Goal: Task Accomplishment & Management: Complete application form

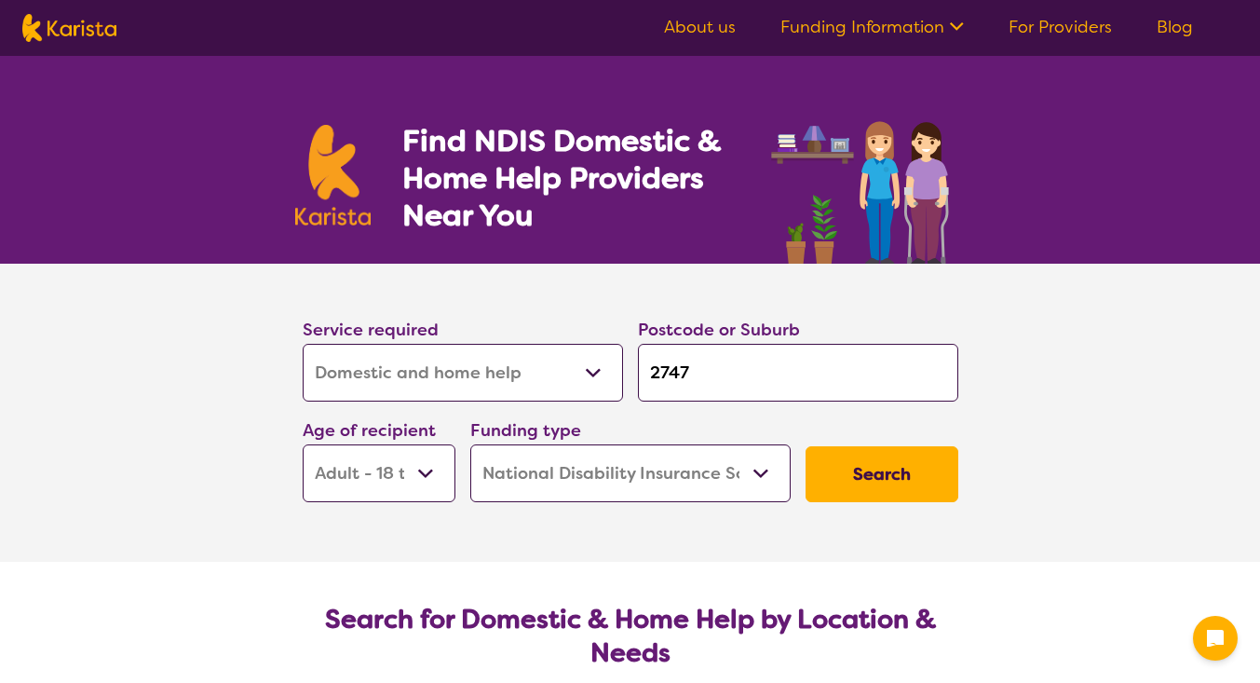
select select "Domestic and home help"
select select "AD"
select select "NDIS"
select select "Domestic and home help"
select select "AD"
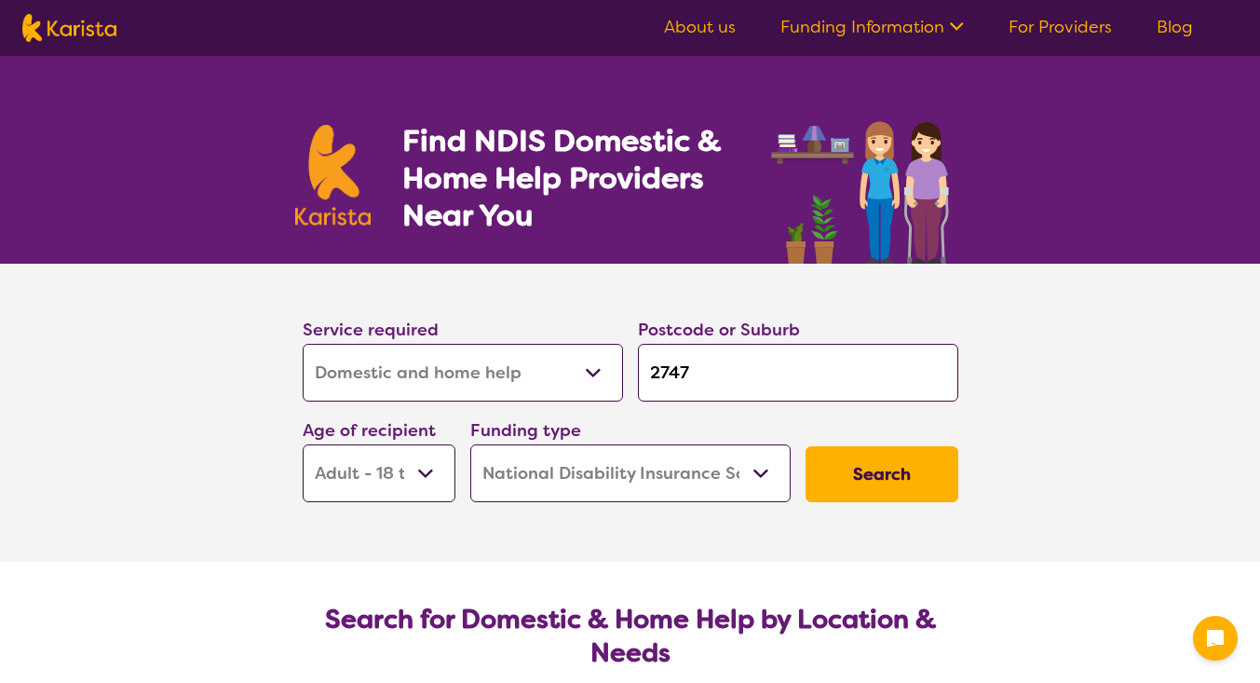
select select "NDIS"
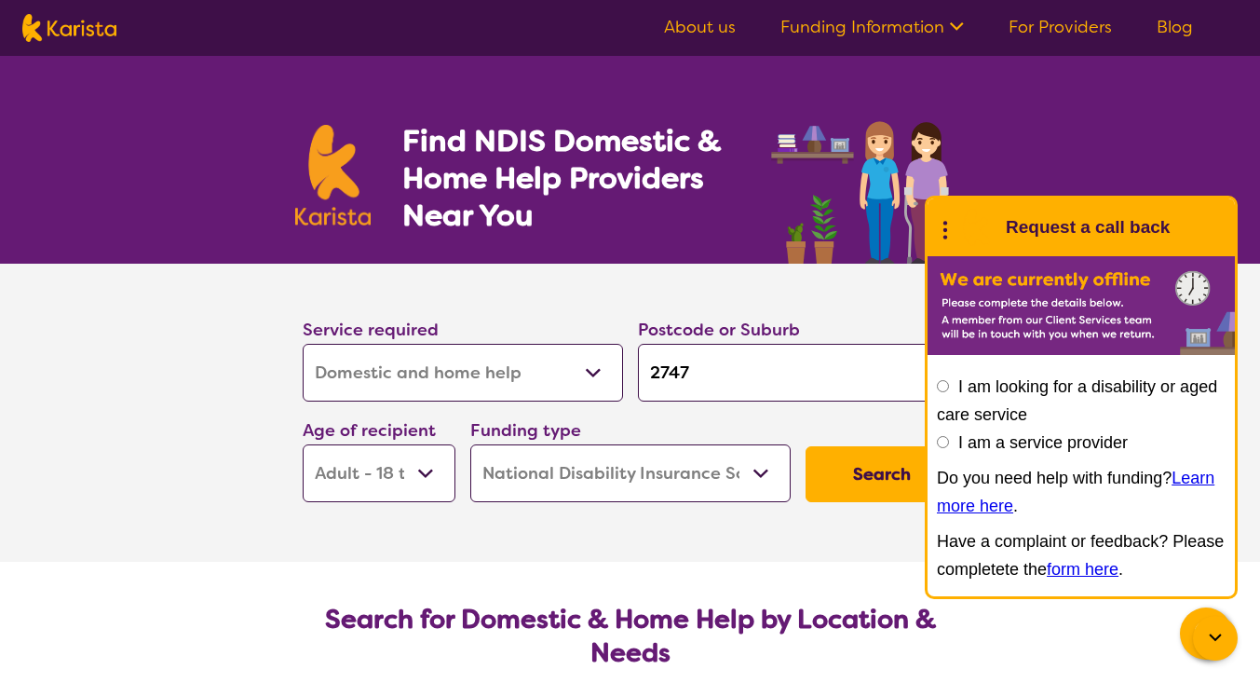
click at [819, 115] on img at bounding box center [864, 182] width 199 height 163
drag, startPoint x: 736, startPoint y: 369, endPoint x: 620, endPoint y: 377, distance: 115.8
click at [620, 377] on div "Service required Allied Health Assistant Assessment ([MEDICAL_DATA] or [MEDICAL…" at bounding box center [630, 408] width 670 height 201
click at [1206, 626] on div at bounding box center [1215, 638] width 45 height 45
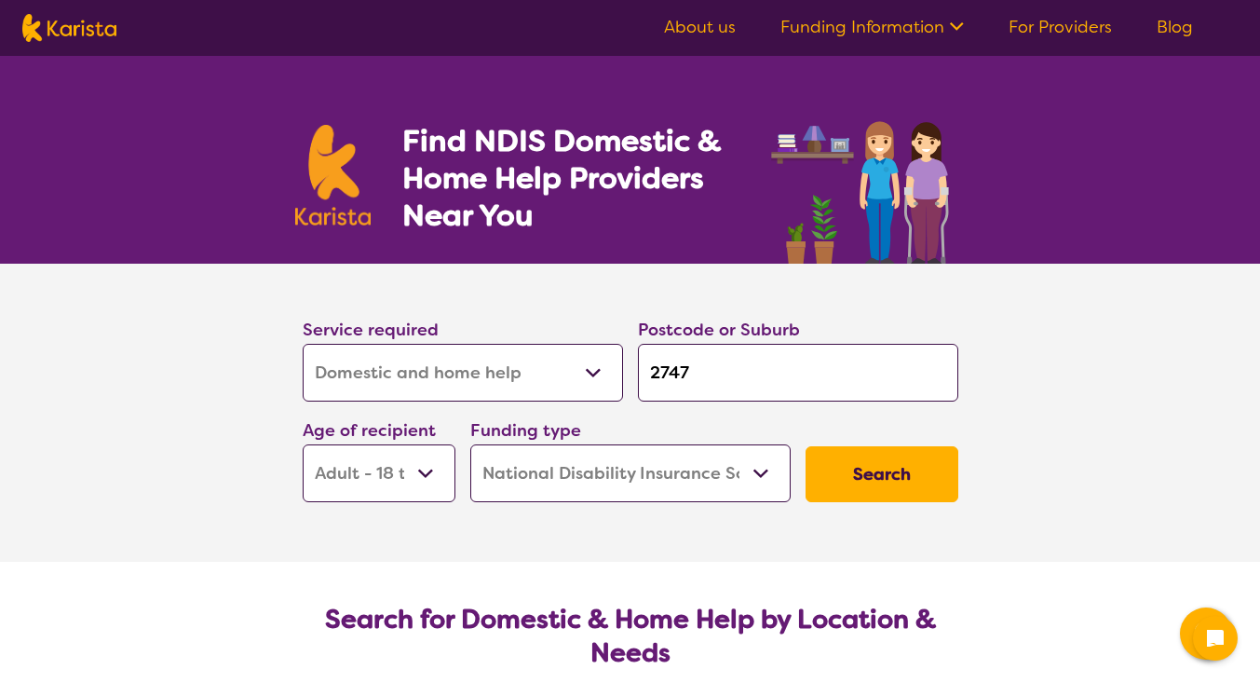
drag, startPoint x: 721, startPoint y: 368, endPoint x: 589, endPoint y: 363, distance: 132.3
click at [589, 363] on div "Service required Allied Health Assistant Assessment ([MEDICAL_DATA] or [MEDICAL…" at bounding box center [630, 408] width 670 height 201
type input "2"
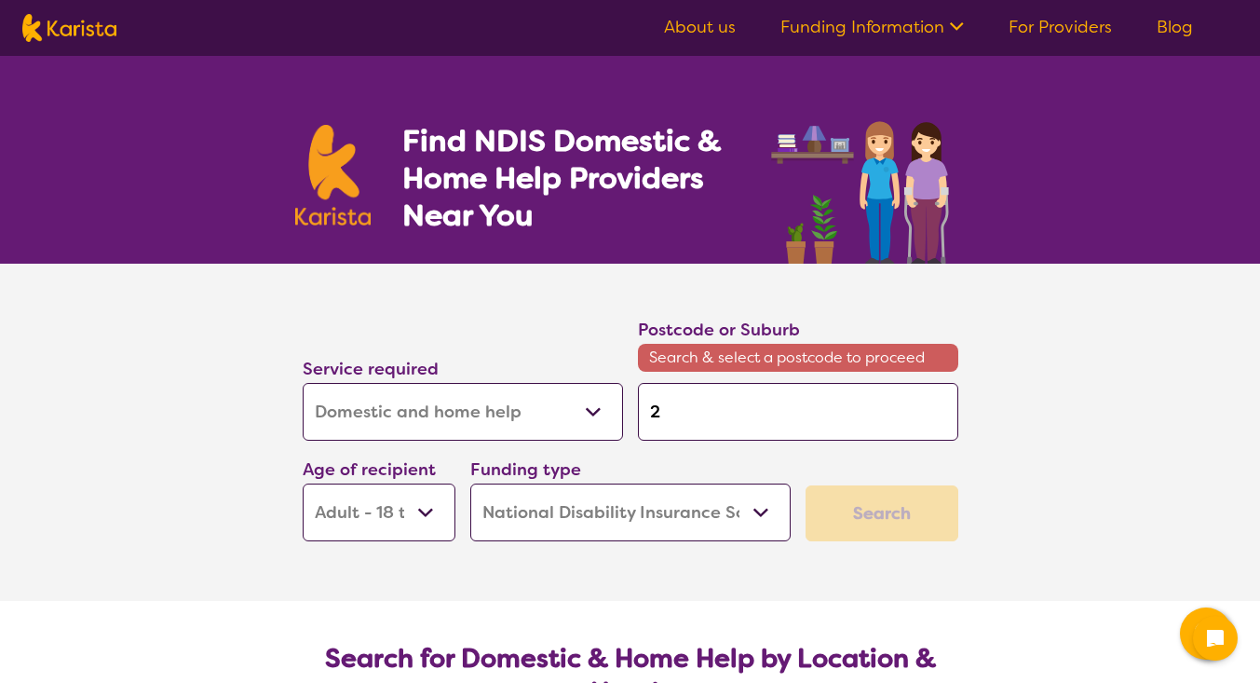
type input "21"
type input "213"
type input "2131"
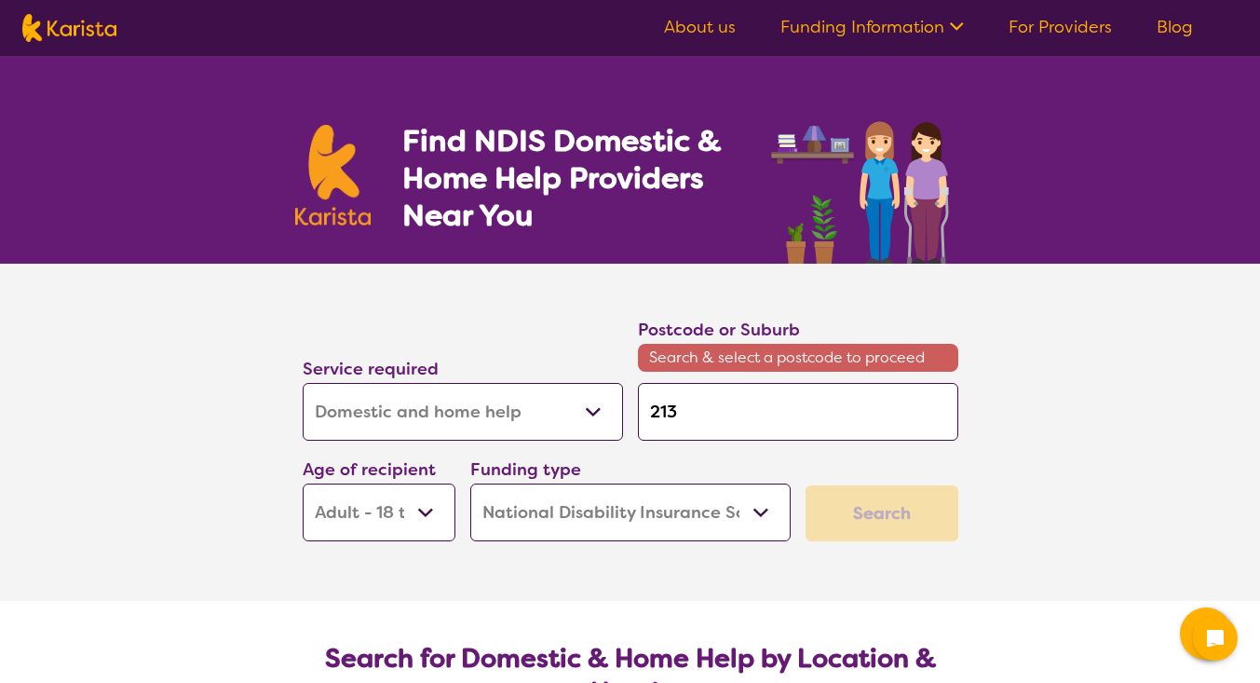
type input "2131"
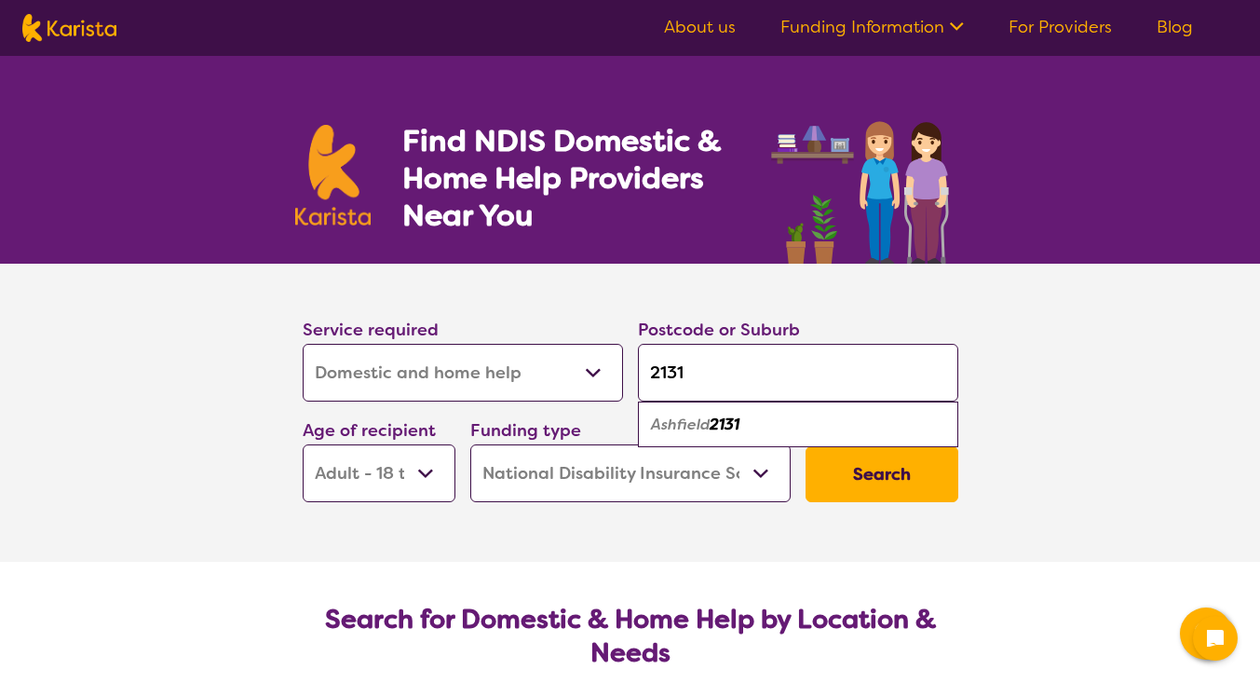
type input "2131"
click at [694, 418] on em "Ashfield" at bounding box center [680, 424] width 59 height 20
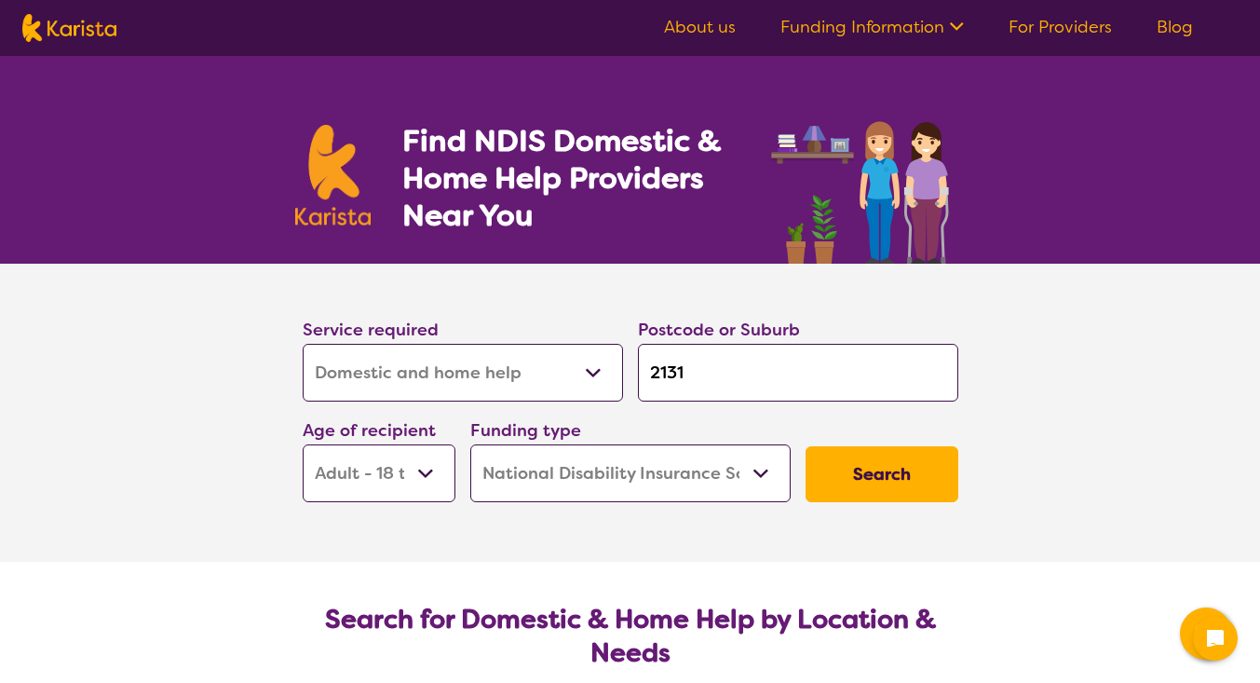
click at [881, 484] on button "Search" at bounding box center [881, 474] width 153 height 56
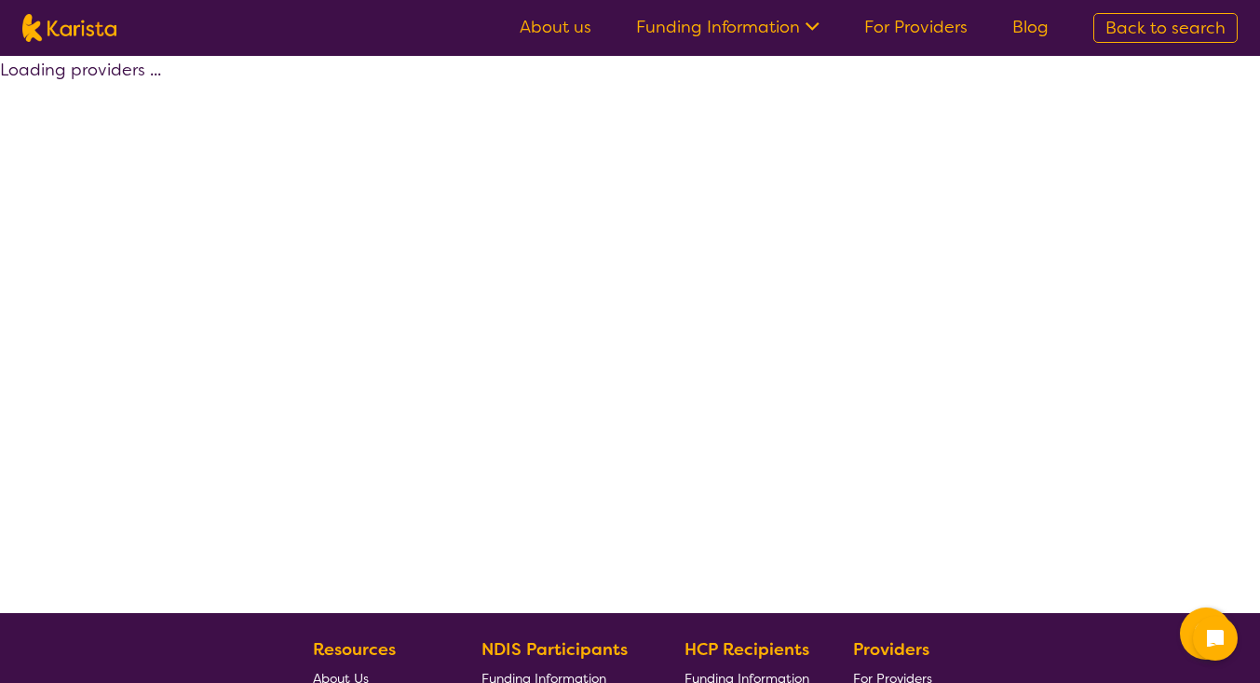
select select "by_score"
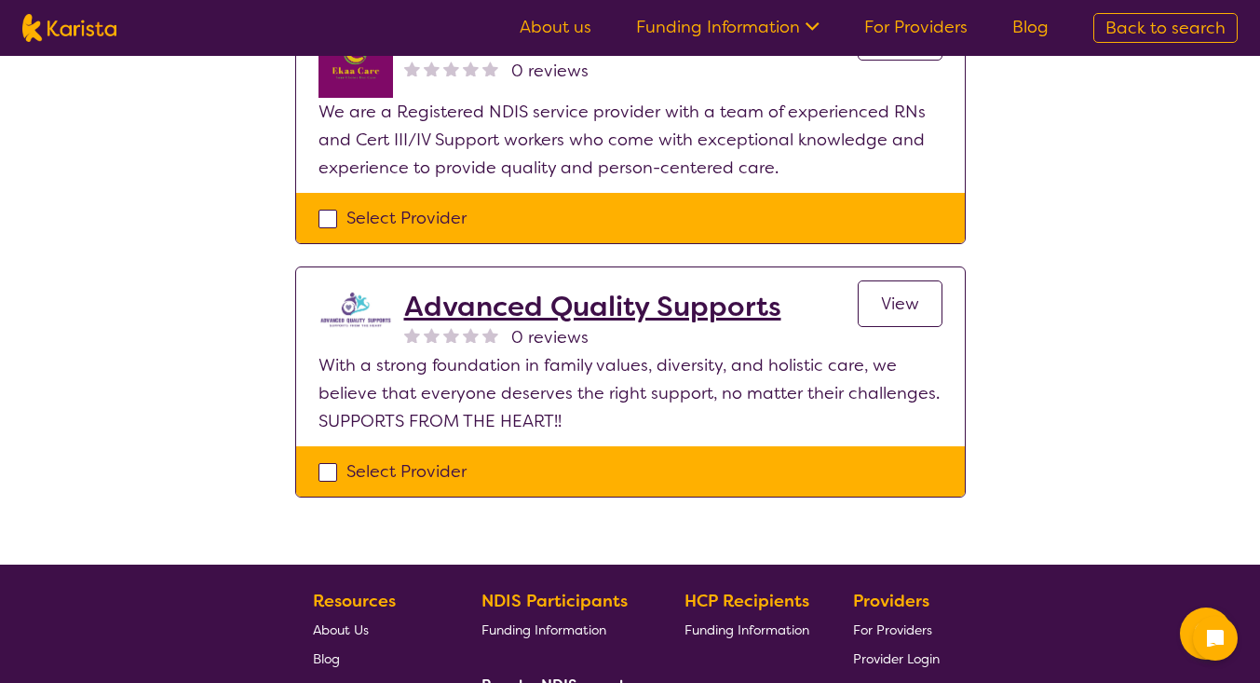
scroll to position [838, 0]
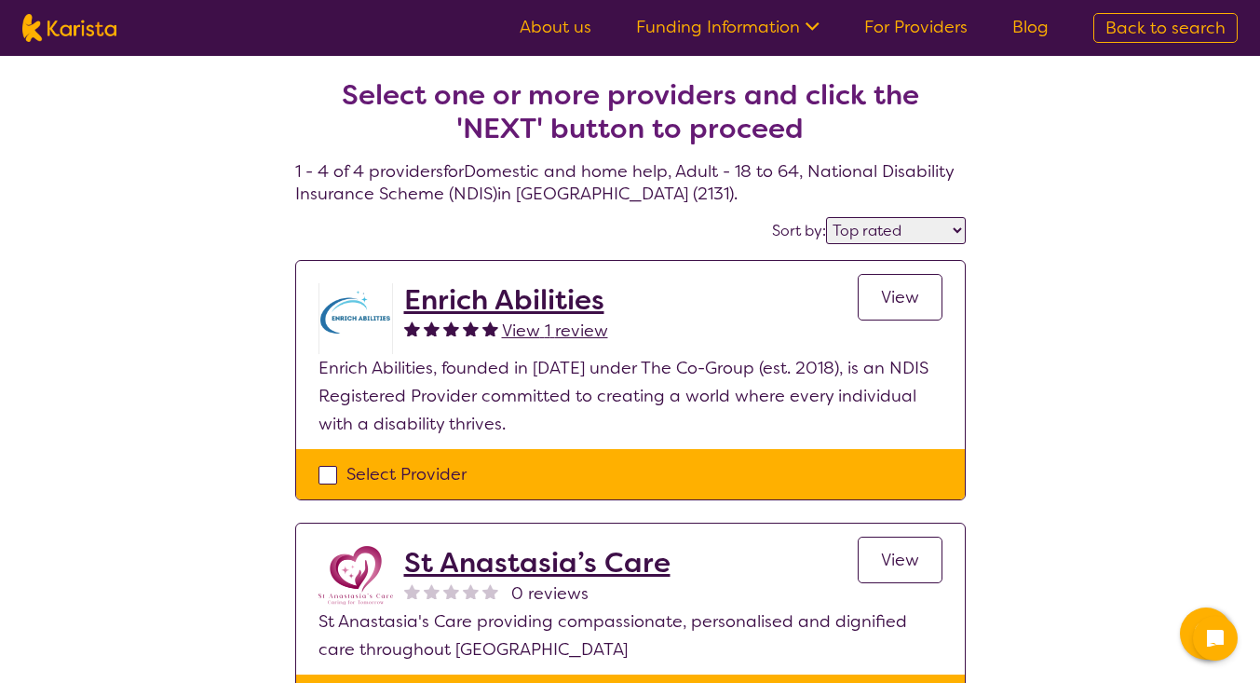
select select "Domestic and home help"
select select "AD"
select select "NDIS"
select select "Domestic and home help"
select select "AD"
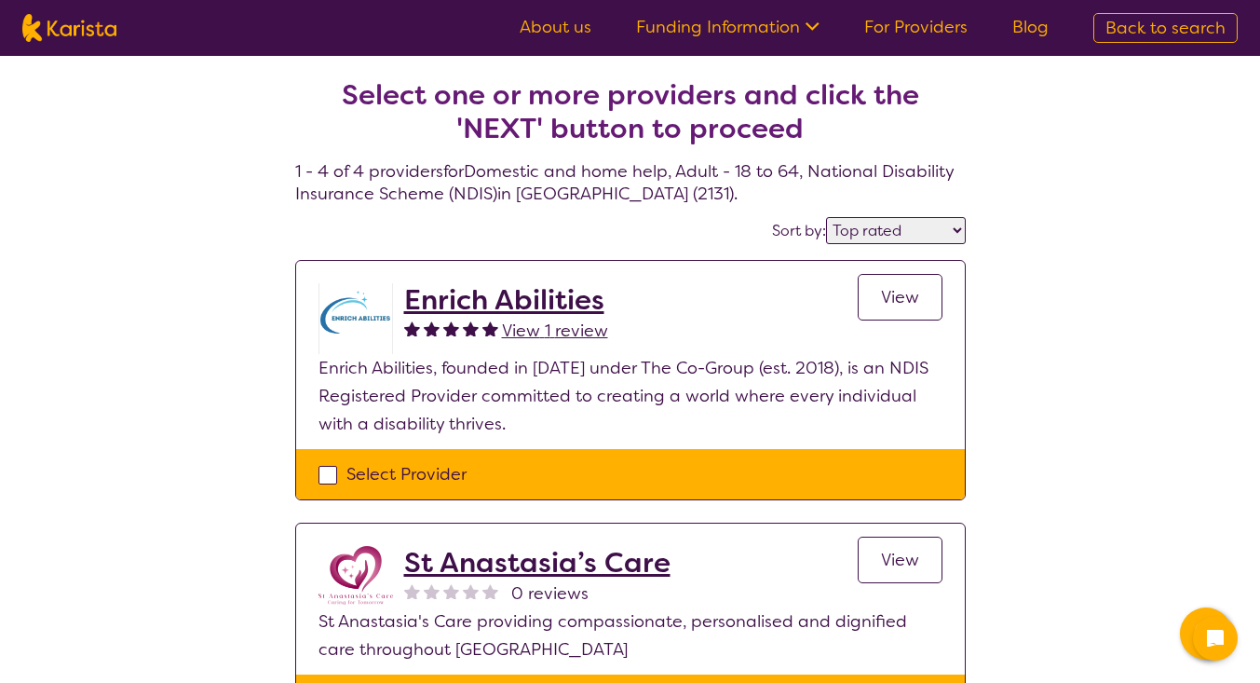
select select "NDIS"
